Goal: Check status: Check status

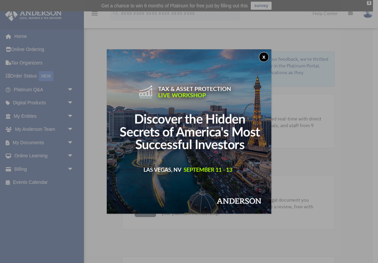
click at [63, 168] on div "x" at bounding box center [189, 131] width 378 height 263
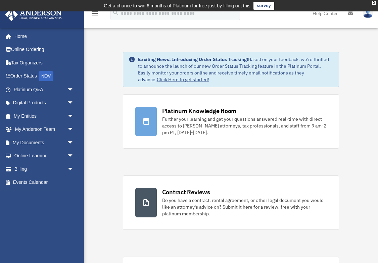
click at [63, 168] on link "Billing arrow_drop_down" at bounding box center [44, 168] width 79 height 13
click at [70, 168] on span "arrow_drop_down" at bounding box center [73, 169] width 13 height 14
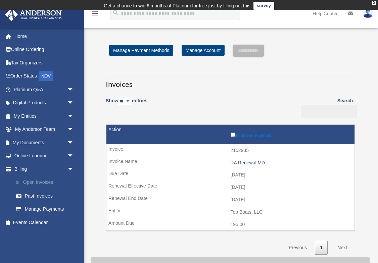
click at [51, 181] on link "$ Open Invoices" at bounding box center [46, 183] width 75 height 14
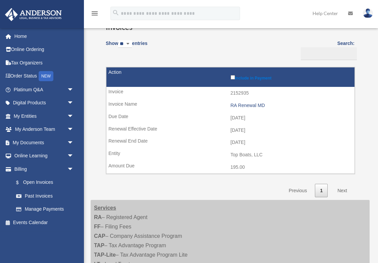
scroll to position [67, 0]
